Goal: Transaction & Acquisition: Download file/media

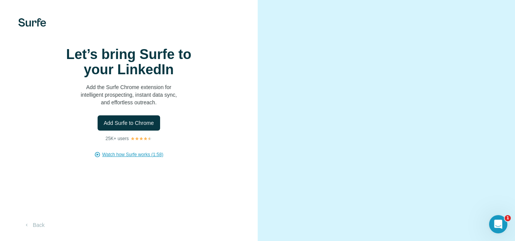
scroll to position [36, 0]
click at [127, 143] on div "Let’s bring Surfe to your LinkedIn Add the Surfe Chrome extension for intellige…" at bounding box center [129, 120] width 258 height 241
click at [130, 151] on span "Watch how Surfe works (1:58)" at bounding box center [132, 154] width 61 height 7
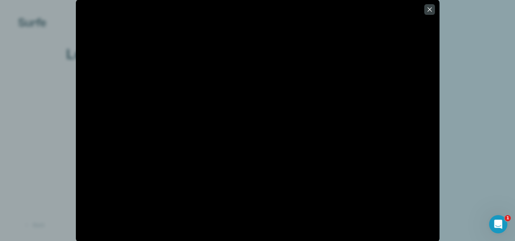
scroll to position [0, 0]
click at [428, 8] on icon "button" at bounding box center [429, 9] width 4 height 4
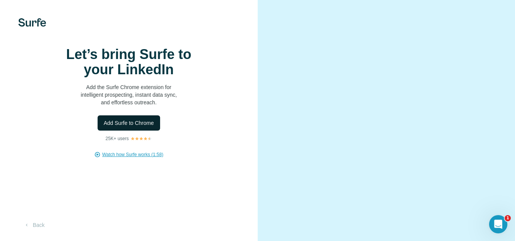
click at [121, 127] on span "Add Surfe to Chrome" at bounding box center [129, 123] width 50 height 8
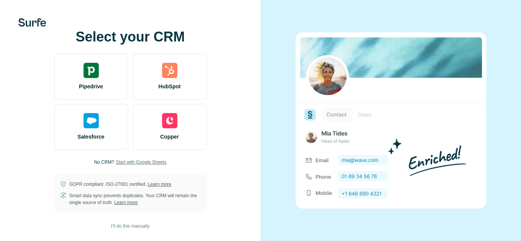
click at [128, 164] on span "Start with Google Sheets" at bounding box center [140, 162] width 51 height 7
